Goal: Task Accomplishment & Management: Use online tool/utility

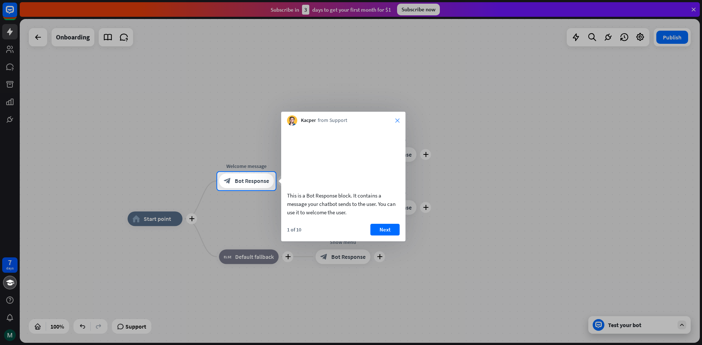
click at [397, 122] on icon "close" at bounding box center [397, 120] width 4 height 4
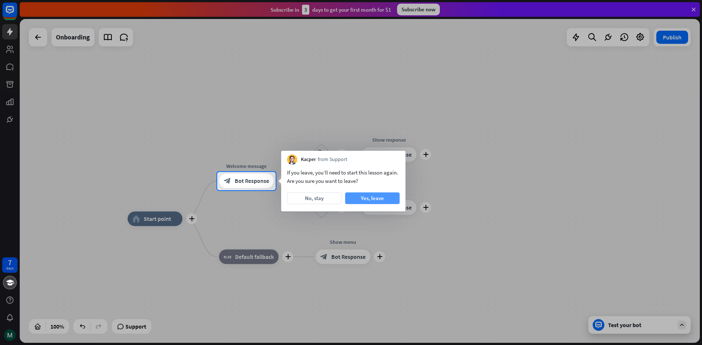
click at [382, 194] on button "Yes, leave" at bounding box center [372, 199] width 54 height 12
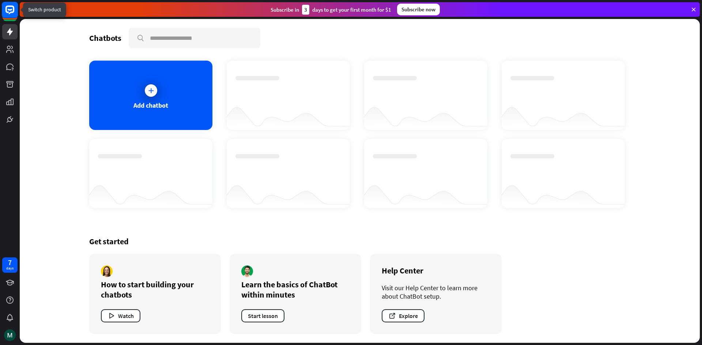
click at [7, 14] on rect at bounding box center [10, 10] width 16 height 16
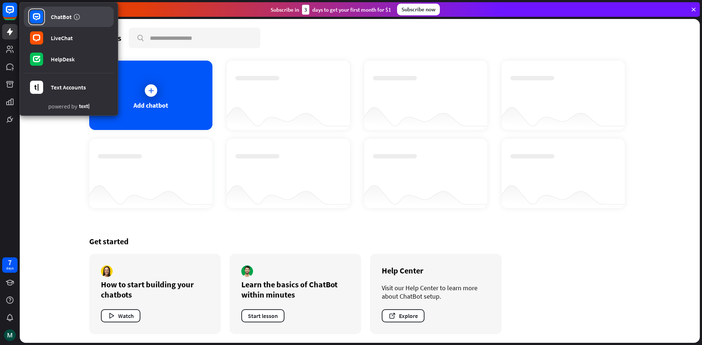
click at [81, 18] on link "ChatBot" at bounding box center [69, 17] width 90 height 20
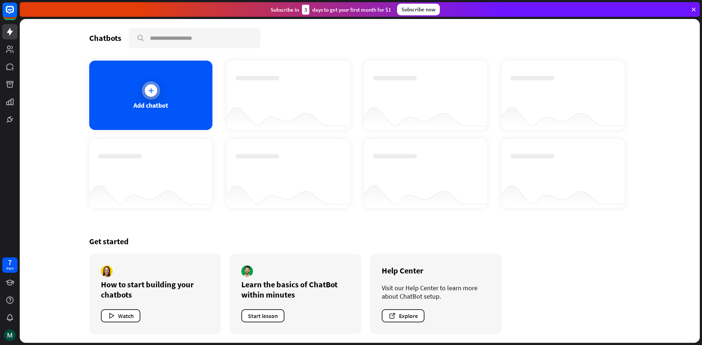
click at [191, 111] on div "Add chatbot" at bounding box center [150, 95] width 123 height 69
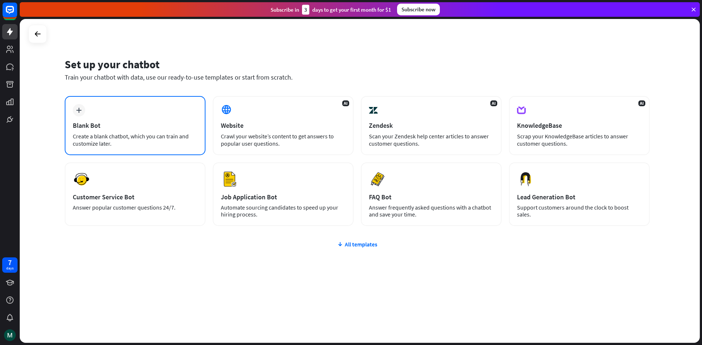
click at [128, 119] on div "plus Blank Bot Create a blank chatbot, which you can train and customize later." at bounding box center [135, 125] width 141 height 59
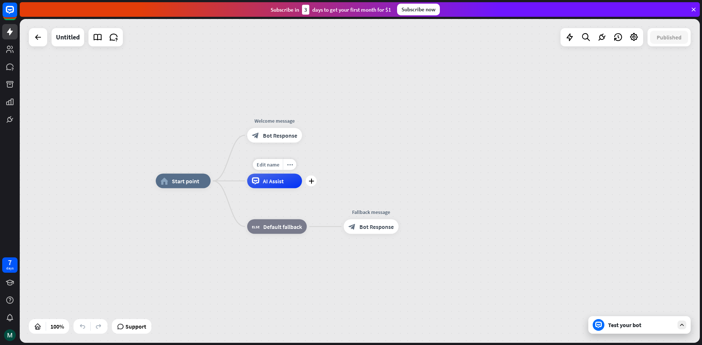
click at [271, 189] on div "Edit name more_horiz plus AI Assist" at bounding box center [274, 181] width 55 height 15
click at [282, 187] on div "AI Assist" at bounding box center [274, 181] width 55 height 15
click at [614, 325] on div "Test your bot" at bounding box center [641, 325] width 66 height 7
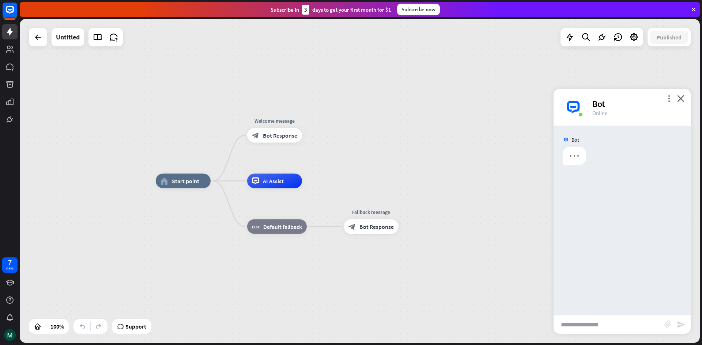
click at [600, 325] on input "text" at bounding box center [608, 325] width 111 height 18
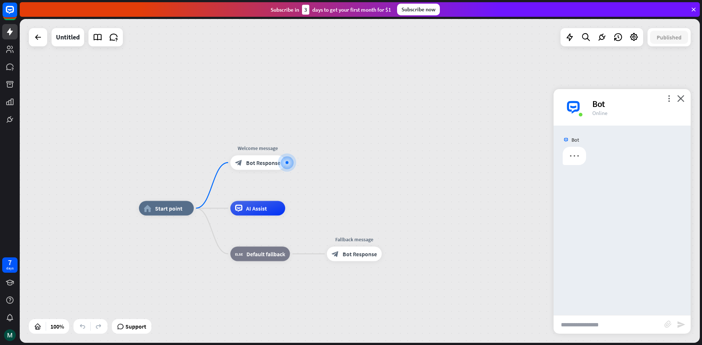
paste input "******"
type input "******"
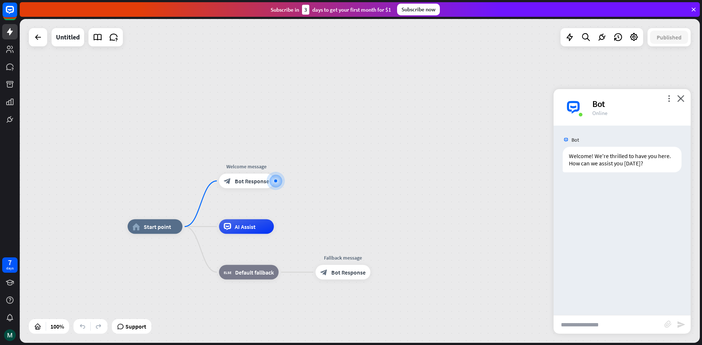
paste input "**********"
type input "**********"
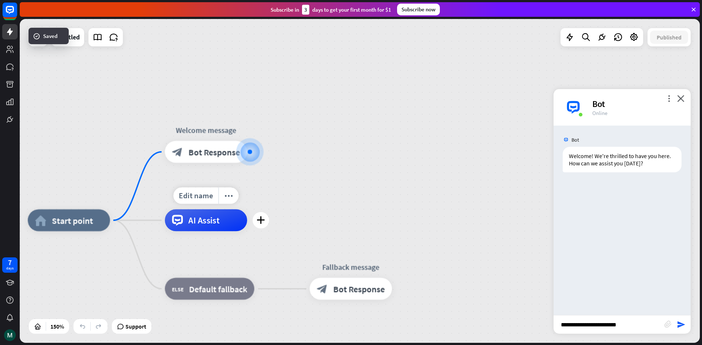
click at [210, 227] on div "AI Assist" at bounding box center [206, 220] width 82 height 22
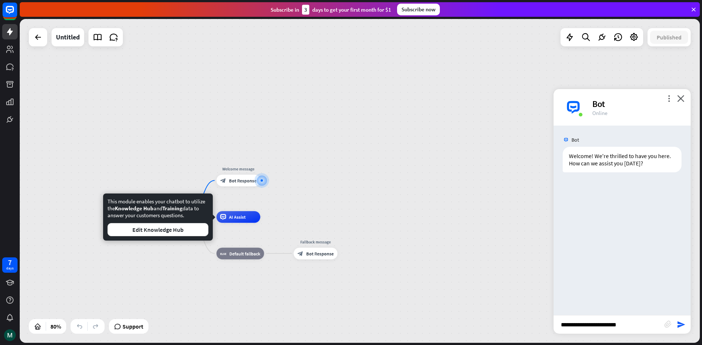
click at [304, 200] on div "home_2 Start point Welcome message block_bot_response Bot Response AI Assist bl…" at bounding box center [360, 181] width 680 height 324
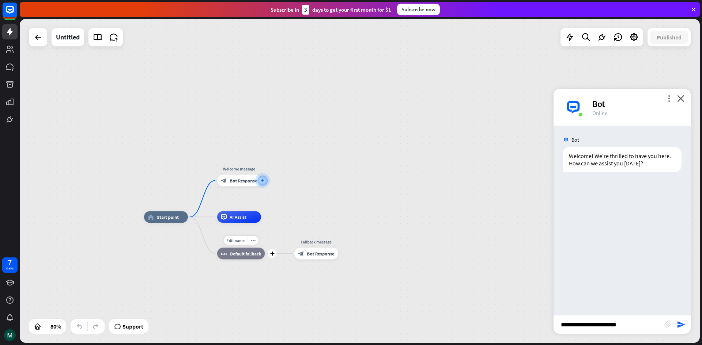
click at [250, 259] on div "block_fallback Default fallback" at bounding box center [241, 254] width 48 height 12
drag, startPoint x: 324, startPoint y: 197, endPoint x: 432, endPoint y: 171, distance: 111.4
click at [326, 196] on div "home_2 Start point Welcome message block_bot_response Bot Response AI Assist Ed…" at bounding box center [360, 181] width 680 height 324
click at [681, 98] on icon "close" at bounding box center [680, 98] width 7 height 7
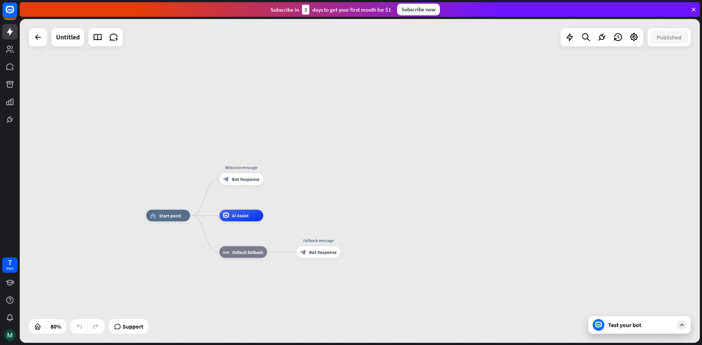
click at [490, 80] on div "home_2 Start point Welcome message block_bot_response Bot Response AI Assist bl…" at bounding box center [360, 181] width 680 height 324
click at [213, 50] on div "home_2 Start point Welcome message block_bot_response Bot Response AI Assist bl…" at bounding box center [360, 181] width 680 height 324
click at [205, 50] on div "home_2 Start point Welcome message block_bot_response Bot Response AI Assist bl…" at bounding box center [360, 181] width 680 height 324
click at [333, 253] on span "Bot Response" at bounding box center [322, 252] width 27 height 6
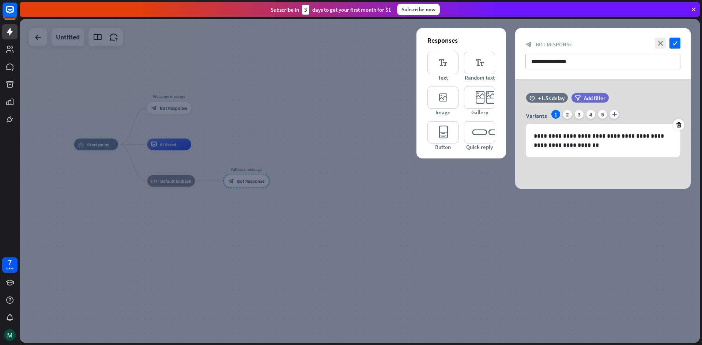
click at [414, 183] on div at bounding box center [360, 181] width 680 height 324
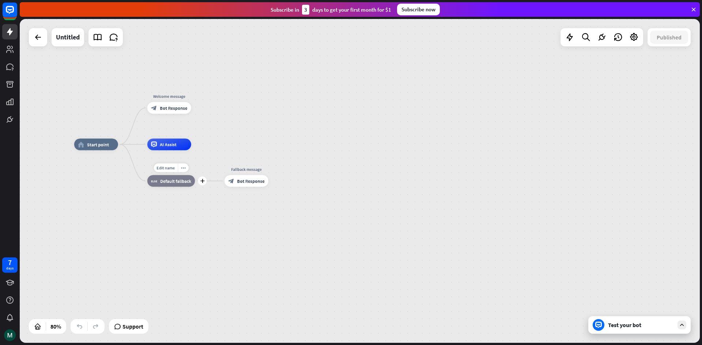
click at [161, 186] on div "block_fallback Default fallback" at bounding box center [171, 181] width 48 height 12
click at [172, 139] on div "AI Assist" at bounding box center [169, 145] width 44 height 12
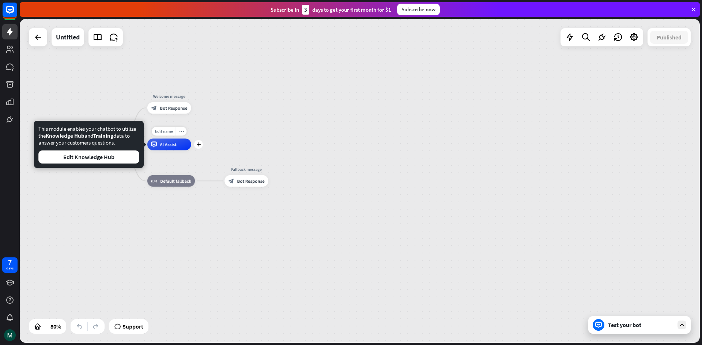
click at [170, 146] on span "AI Assist" at bounding box center [168, 145] width 17 height 6
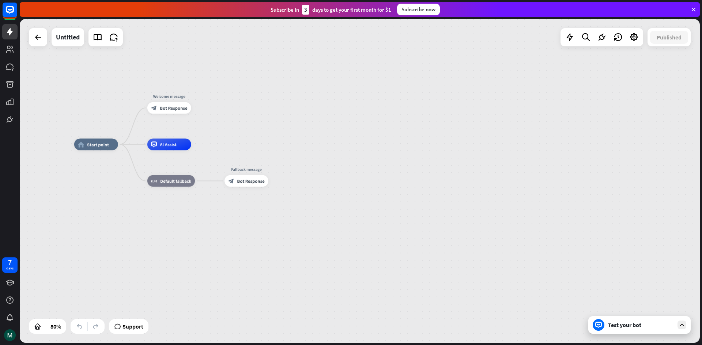
click at [249, 131] on div "home_2 Start point Welcome message block_bot_response Bot Response Edit name mo…" at bounding box center [360, 181] width 680 height 324
click at [108, 146] on span "Start point" at bounding box center [98, 145] width 22 height 6
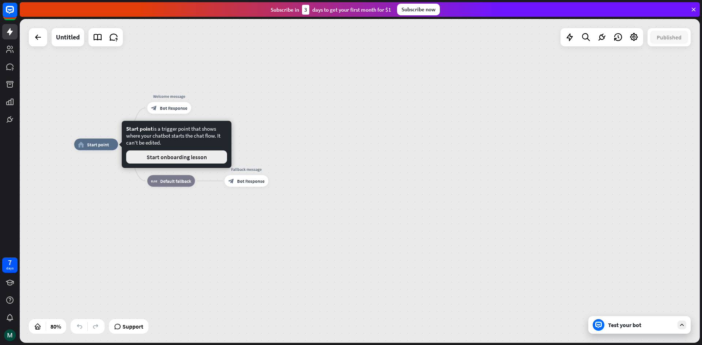
click at [170, 158] on button "Start onboarding lesson" at bounding box center [176, 157] width 101 height 13
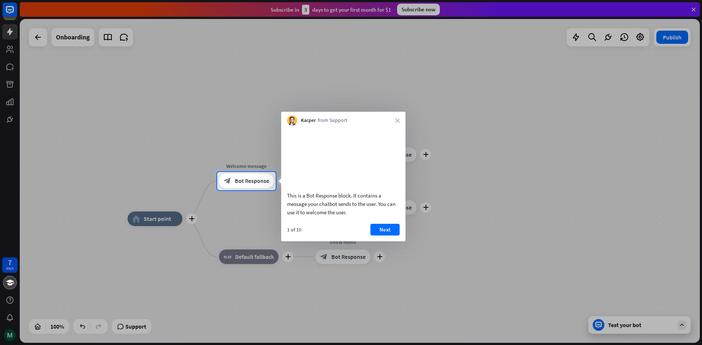
click at [392, 121] on div "Kacper from Support close" at bounding box center [343, 119] width 124 height 14
click at [398, 121] on icon "close" at bounding box center [397, 120] width 4 height 4
